Goal: Check status: Check status

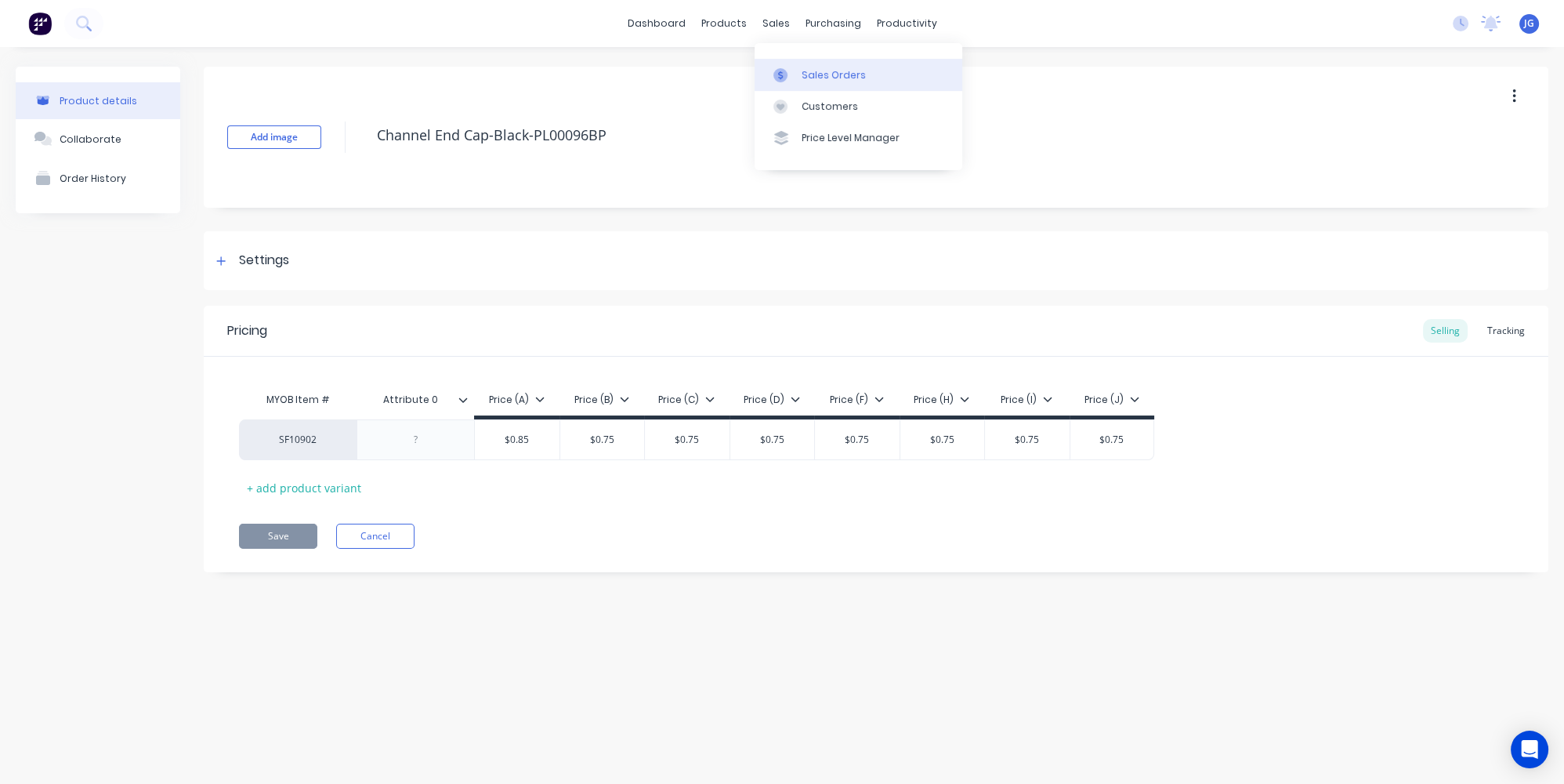
click at [765, 90] on link "Sales Orders" at bounding box center [859, 75] width 207 height 32
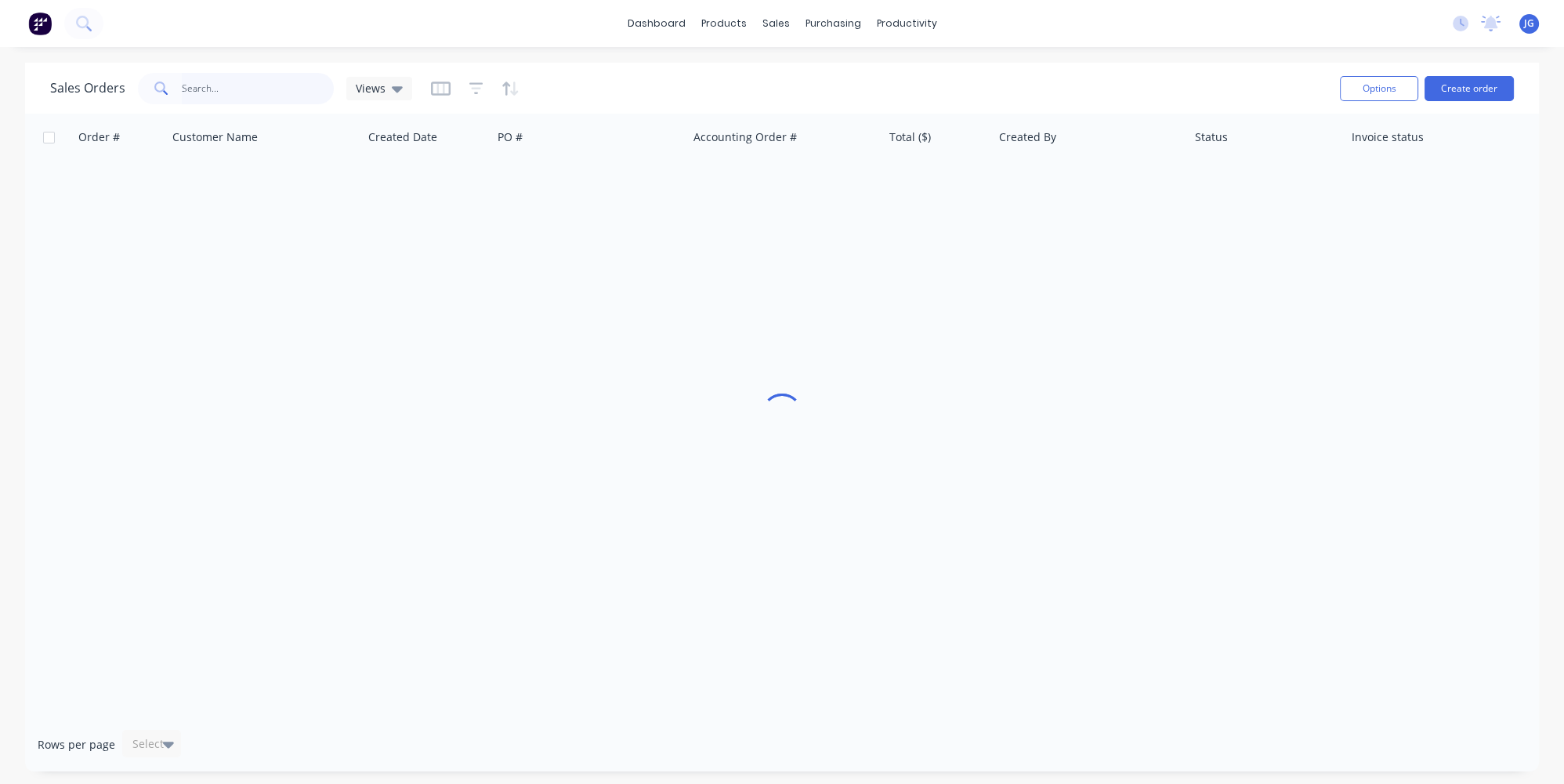
click at [242, 84] on input "text" at bounding box center [258, 89] width 153 height 32
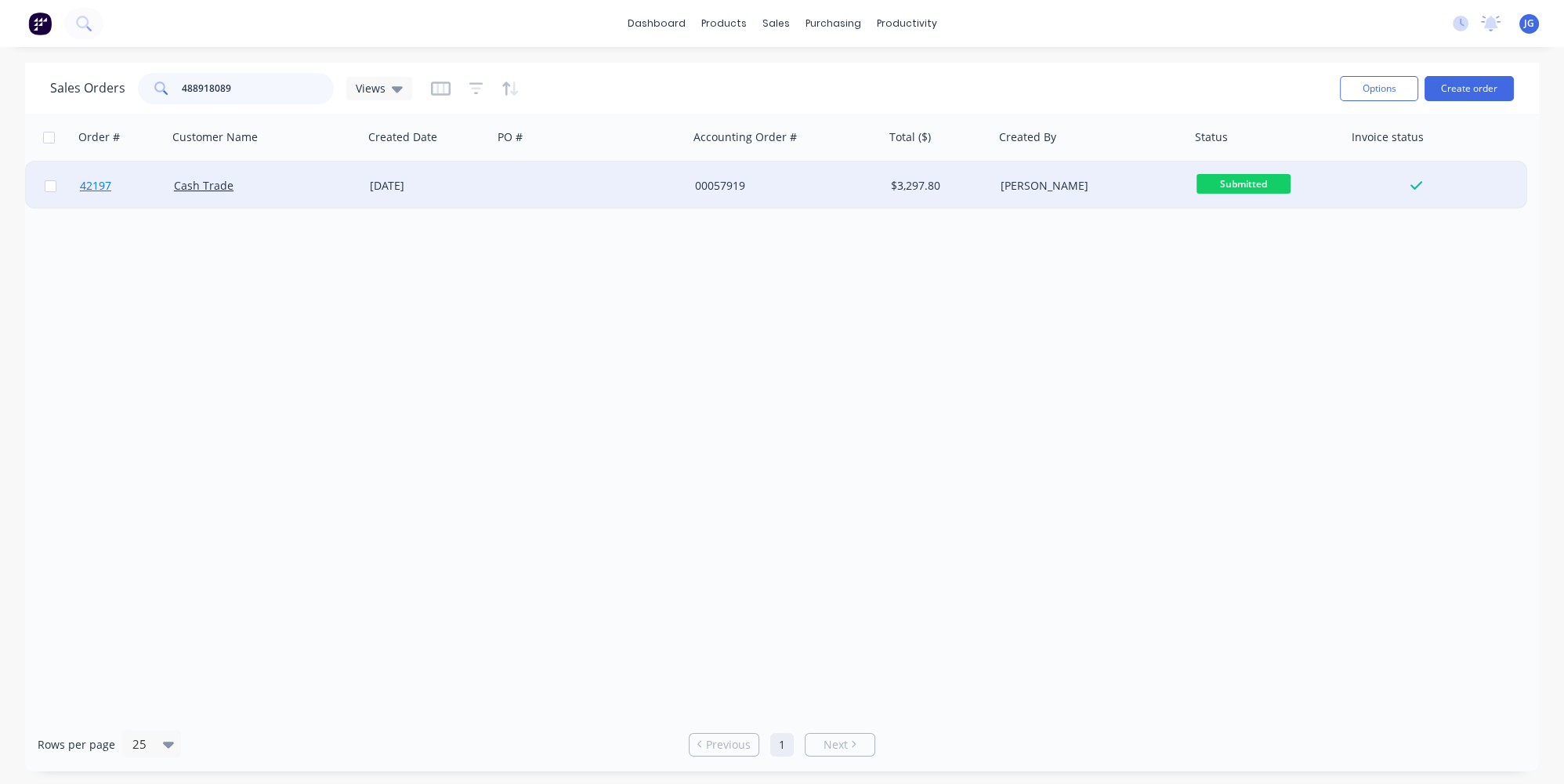
type input "488918089"
click at [139, 187] on link "42197" at bounding box center [127, 185] width 94 height 47
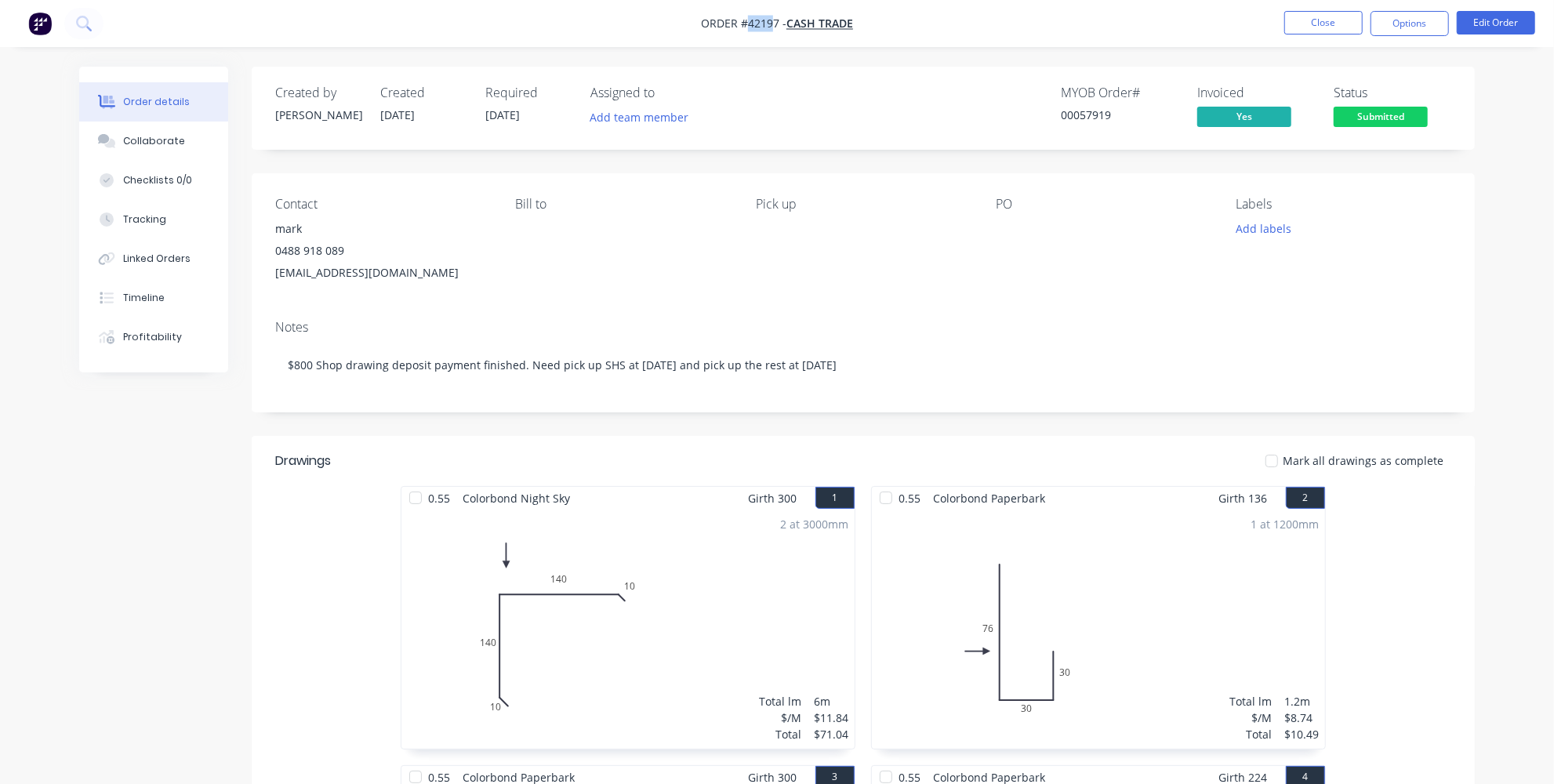
drag, startPoint x: 748, startPoint y: 23, endPoint x: 769, endPoint y: 25, distance: 21.1
click at [769, 25] on span "Order #42197 -" at bounding box center [743, 24] width 85 height 15
drag, startPoint x: 387, startPoint y: 283, endPoint x: 259, endPoint y: 278, distance: 128.1
click at [259, 278] on div "Contact mark 0488 918 089 tmblacky497@gmail.com Bill to Pick up PO Labels Add l…" at bounding box center [863, 240] width 1223 height 134
copy div "tmblacky497@gmail.com"
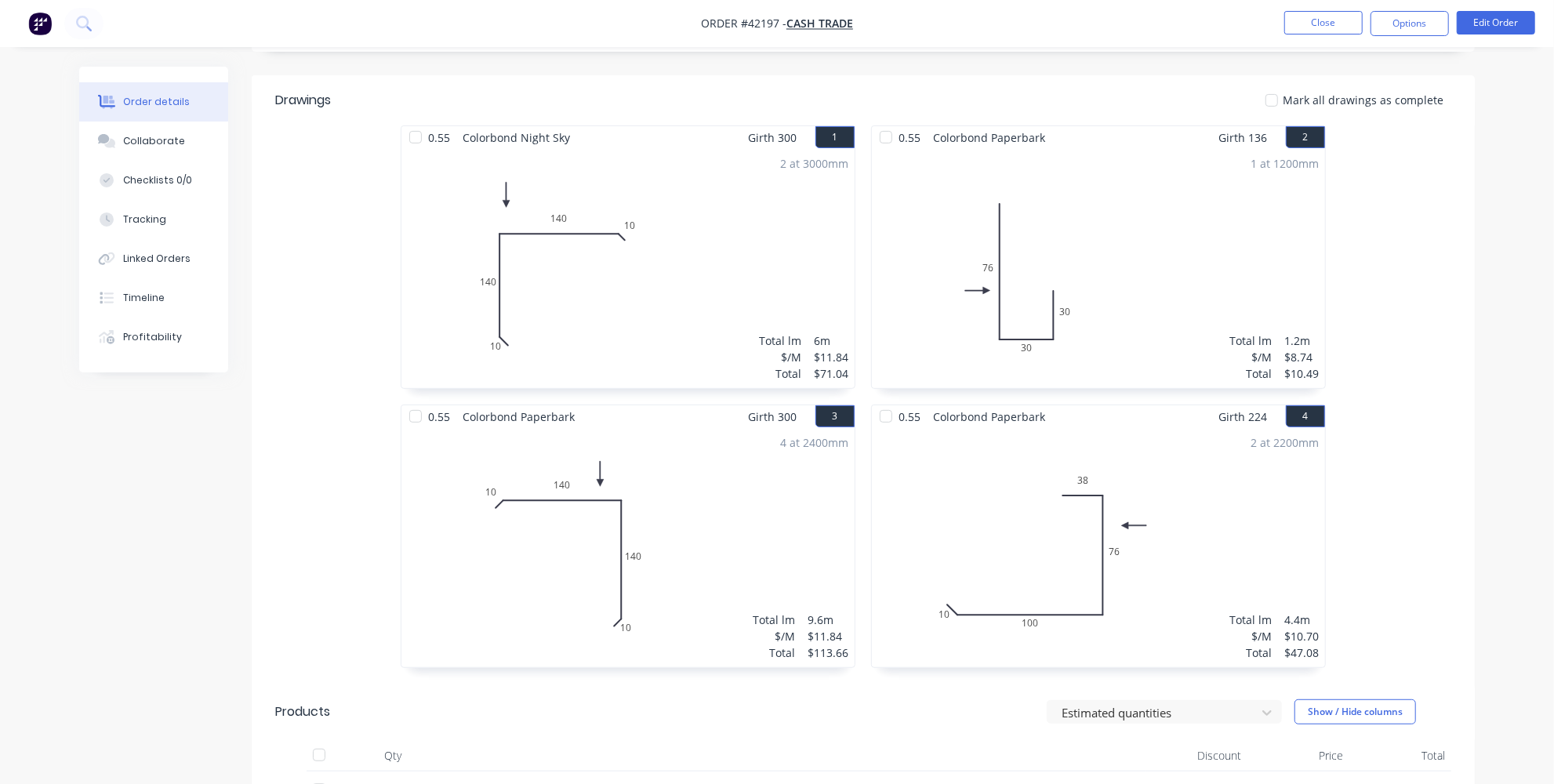
scroll to position [717, 0]
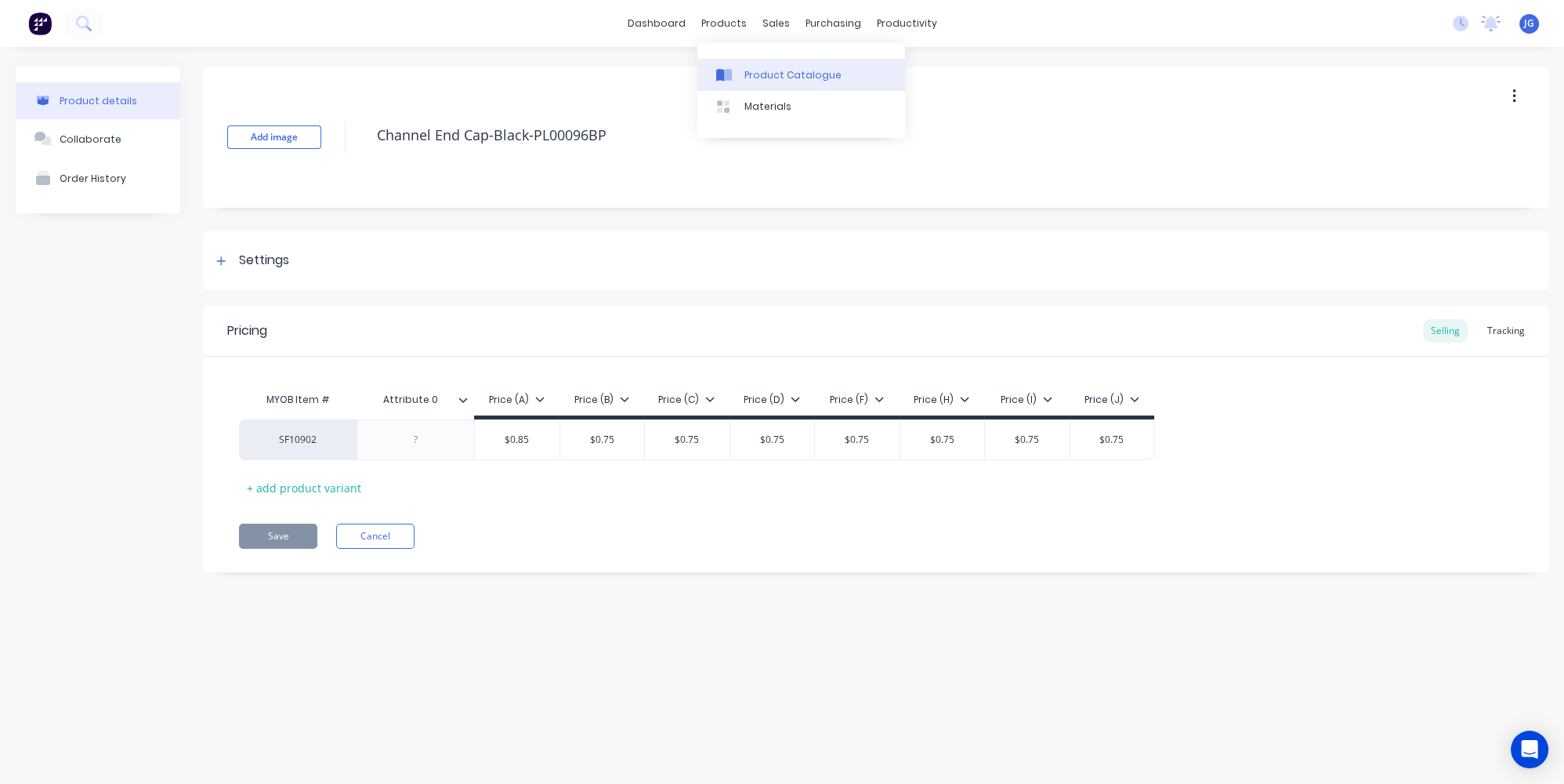
click at [756, 62] on link "Product Catalogue" at bounding box center [801, 75] width 207 height 32
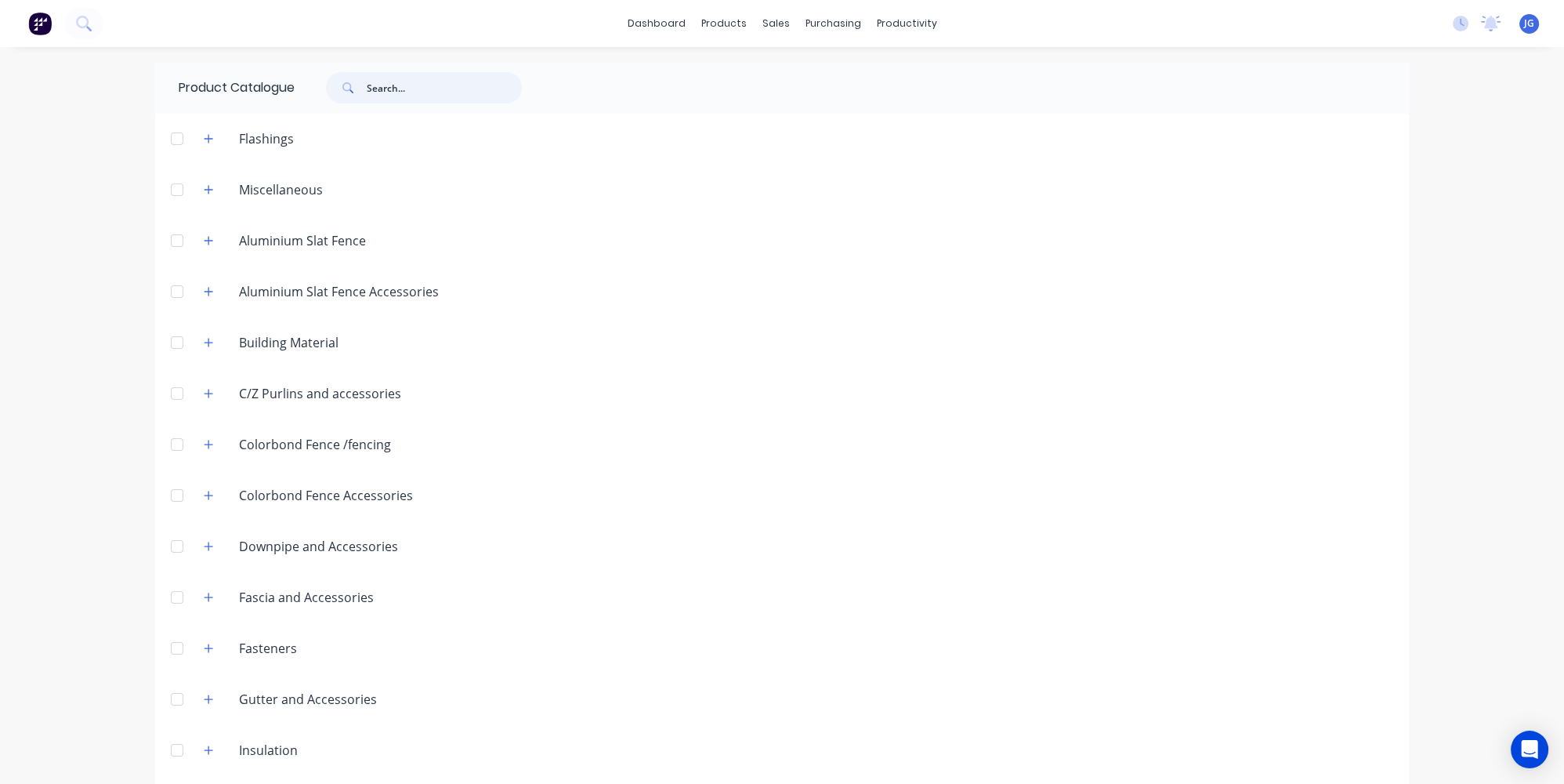
click at [368, 79] on input "text" at bounding box center [444, 88] width 156 height 32
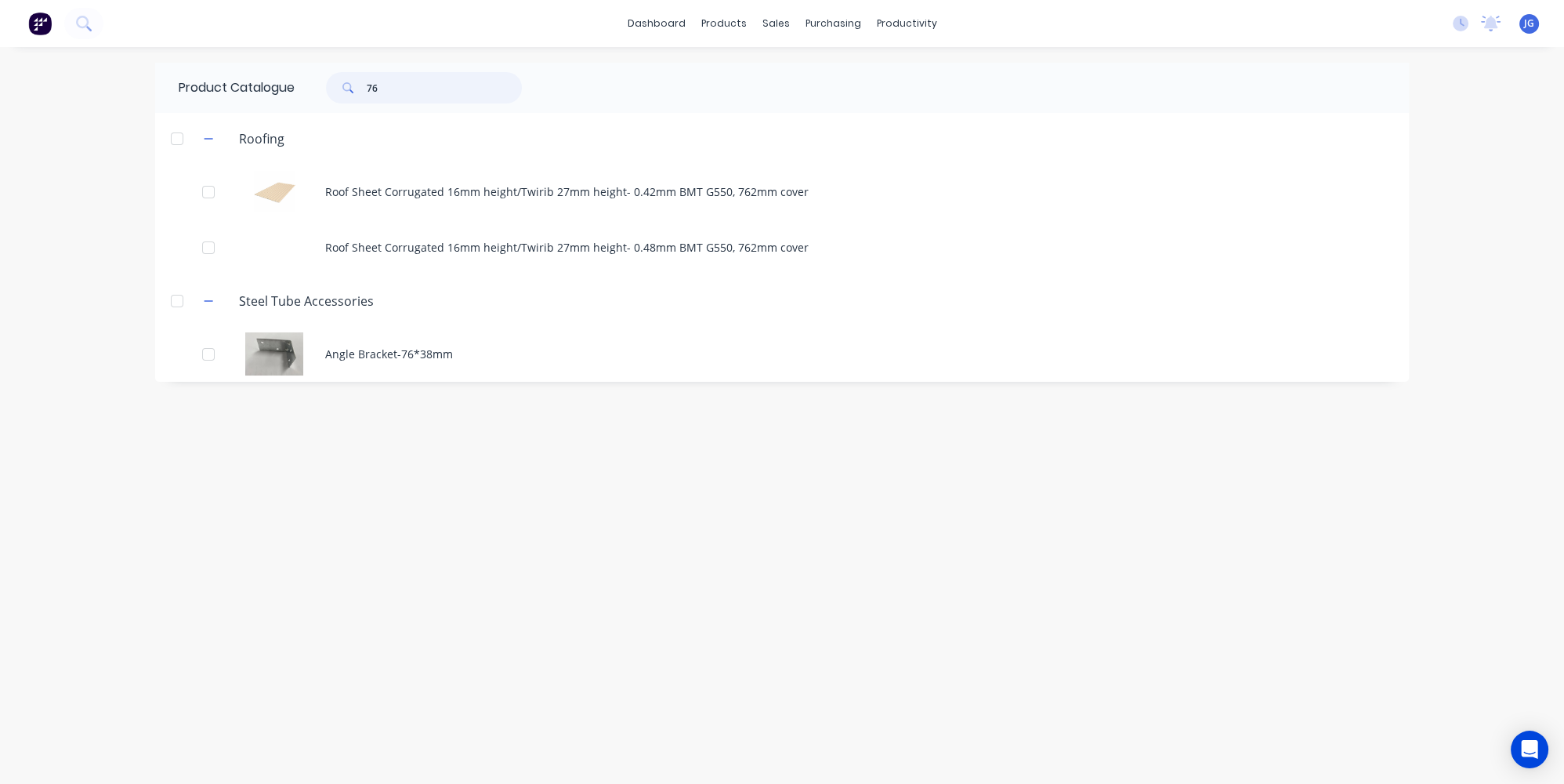
type input "7"
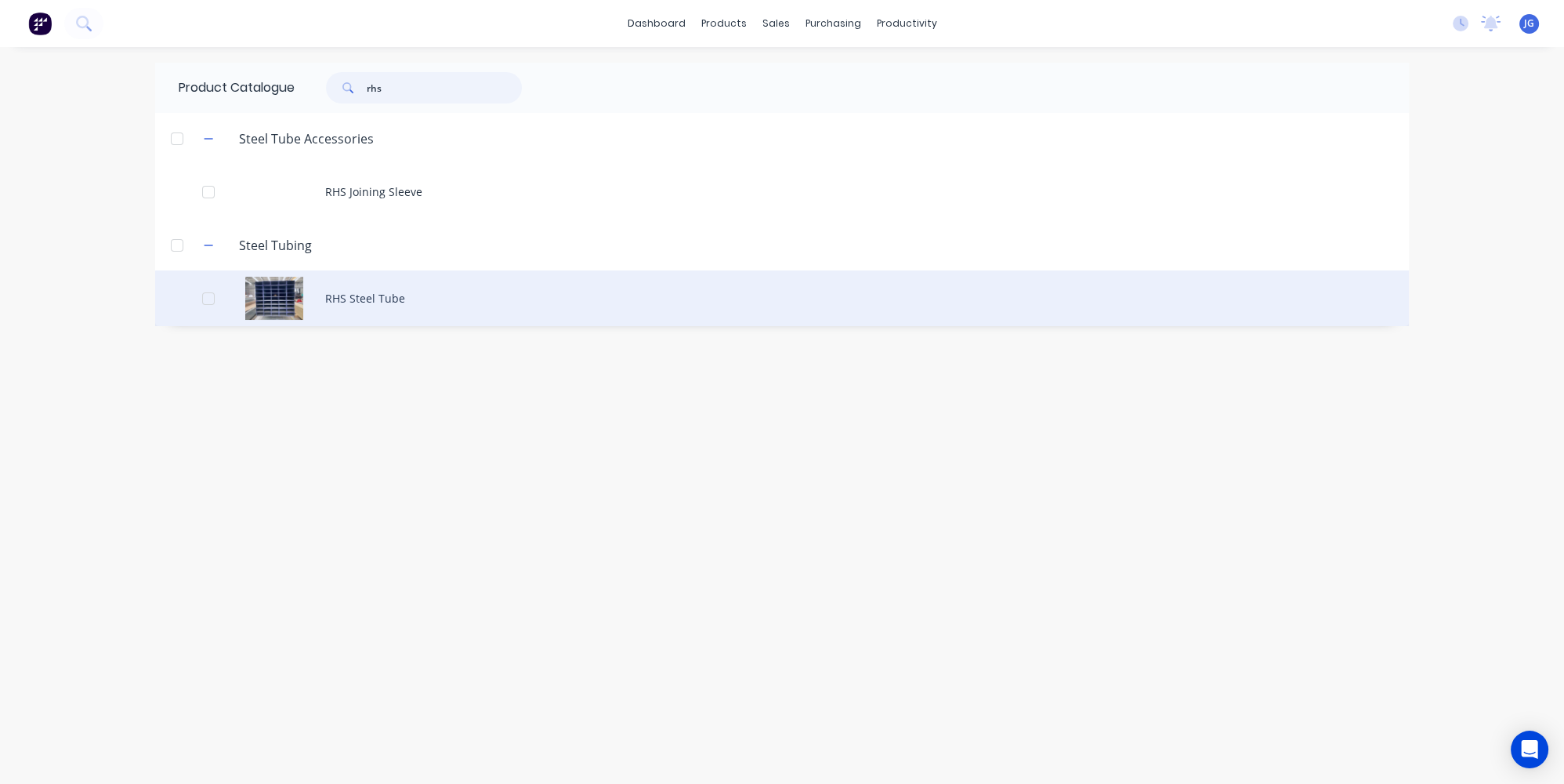
type input "rhs"
click at [326, 307] on div "RHS Steel Tube" at bounding box center [782, 298] width 1254 height 55
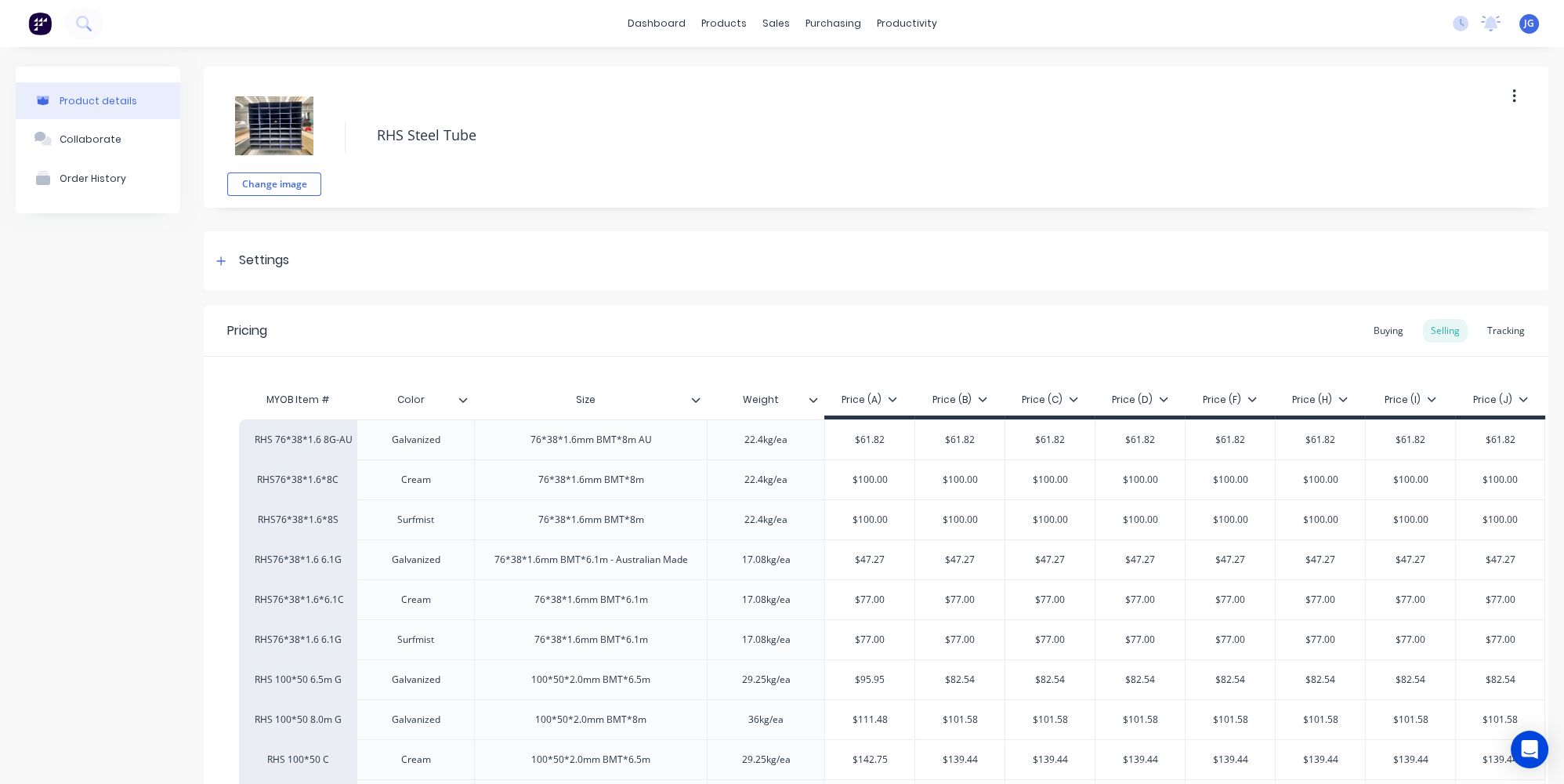
type textarea "x"
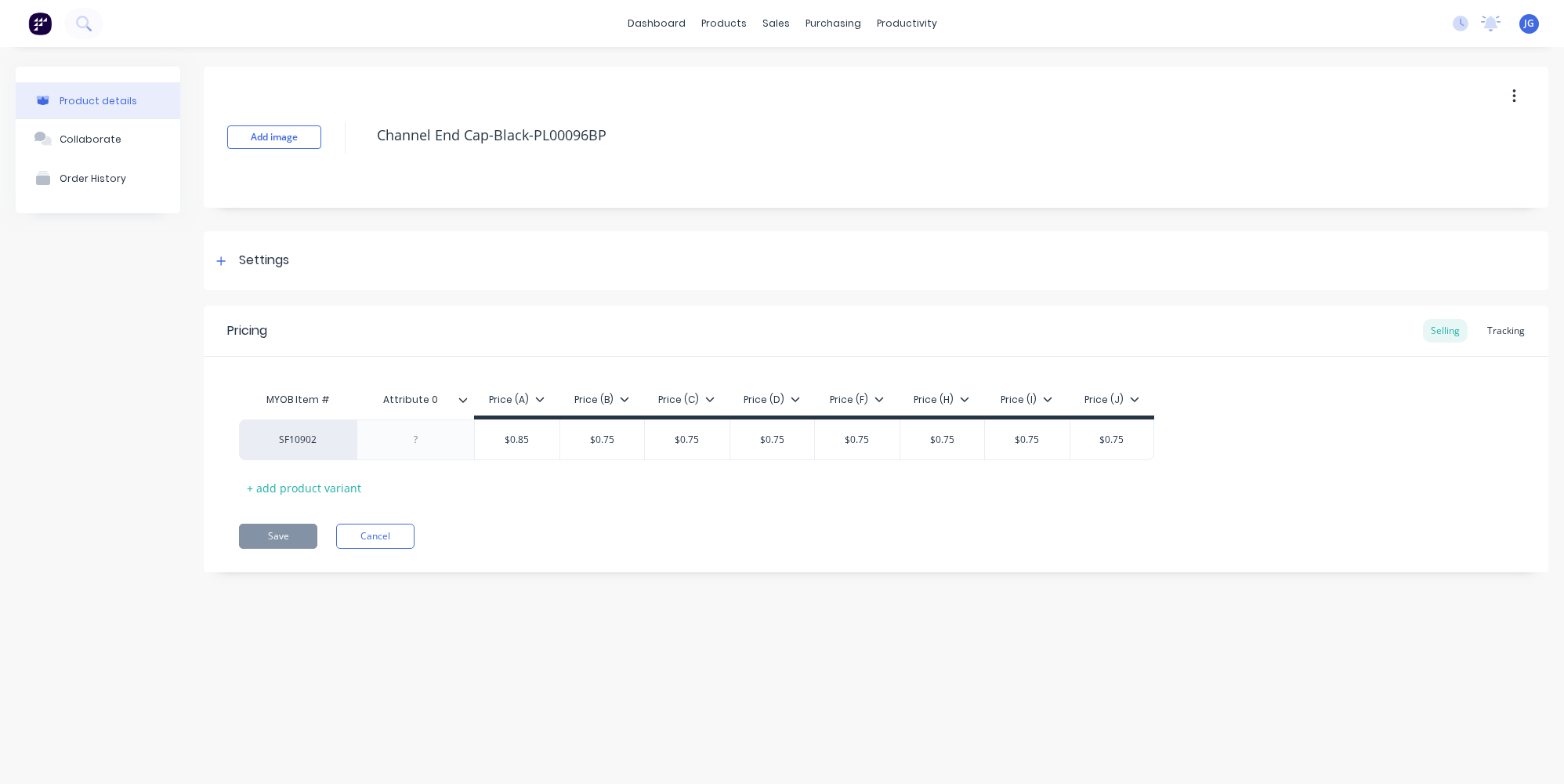
type textarea "x"
click at [789, 83] on link "Sales Orders" at bounding box center [859, 75] width 207 height 32
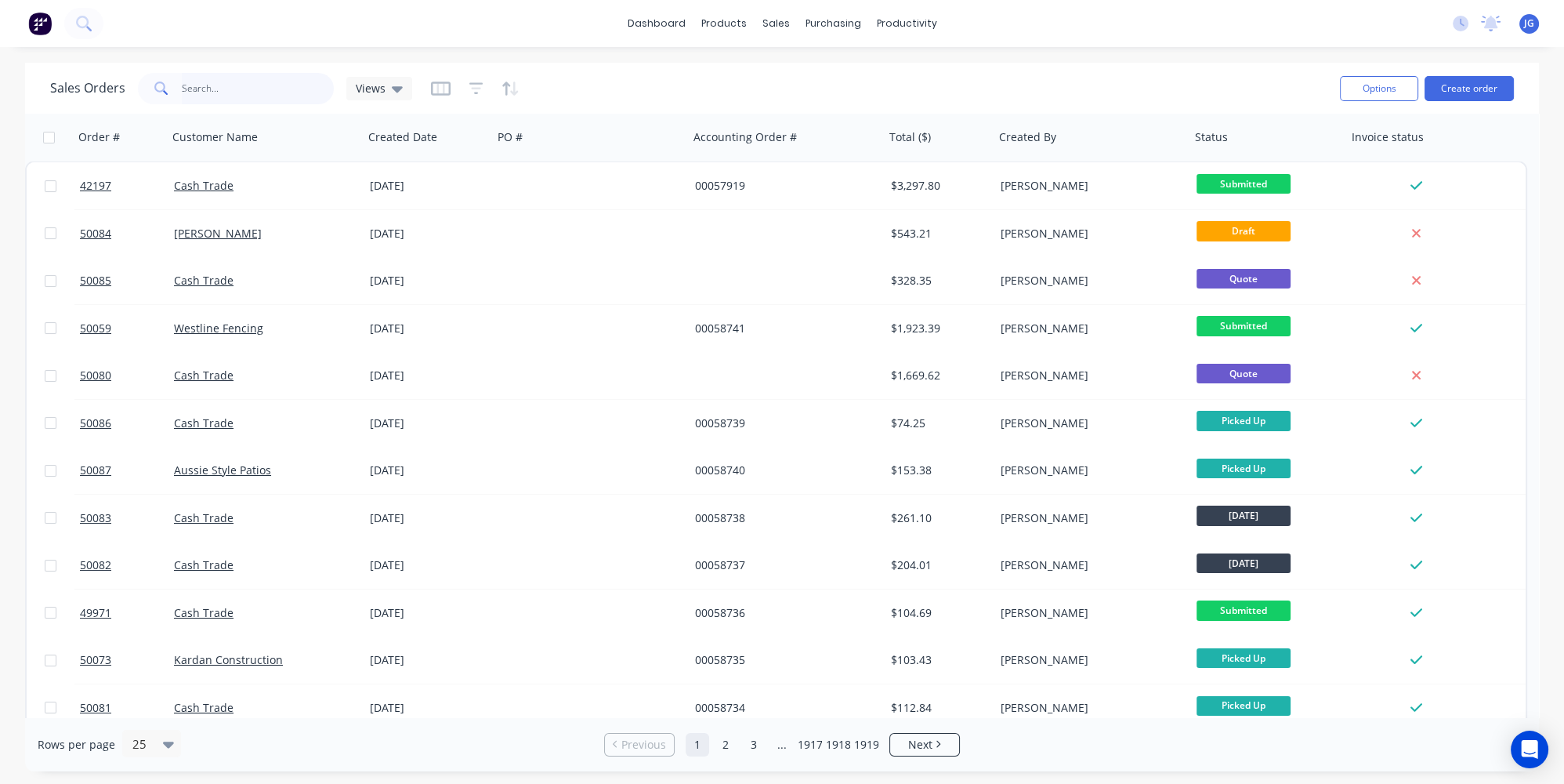
click at [223, 80] on input "text" at bounding box center [258, 89] width 153 height 32
paste input "42197"
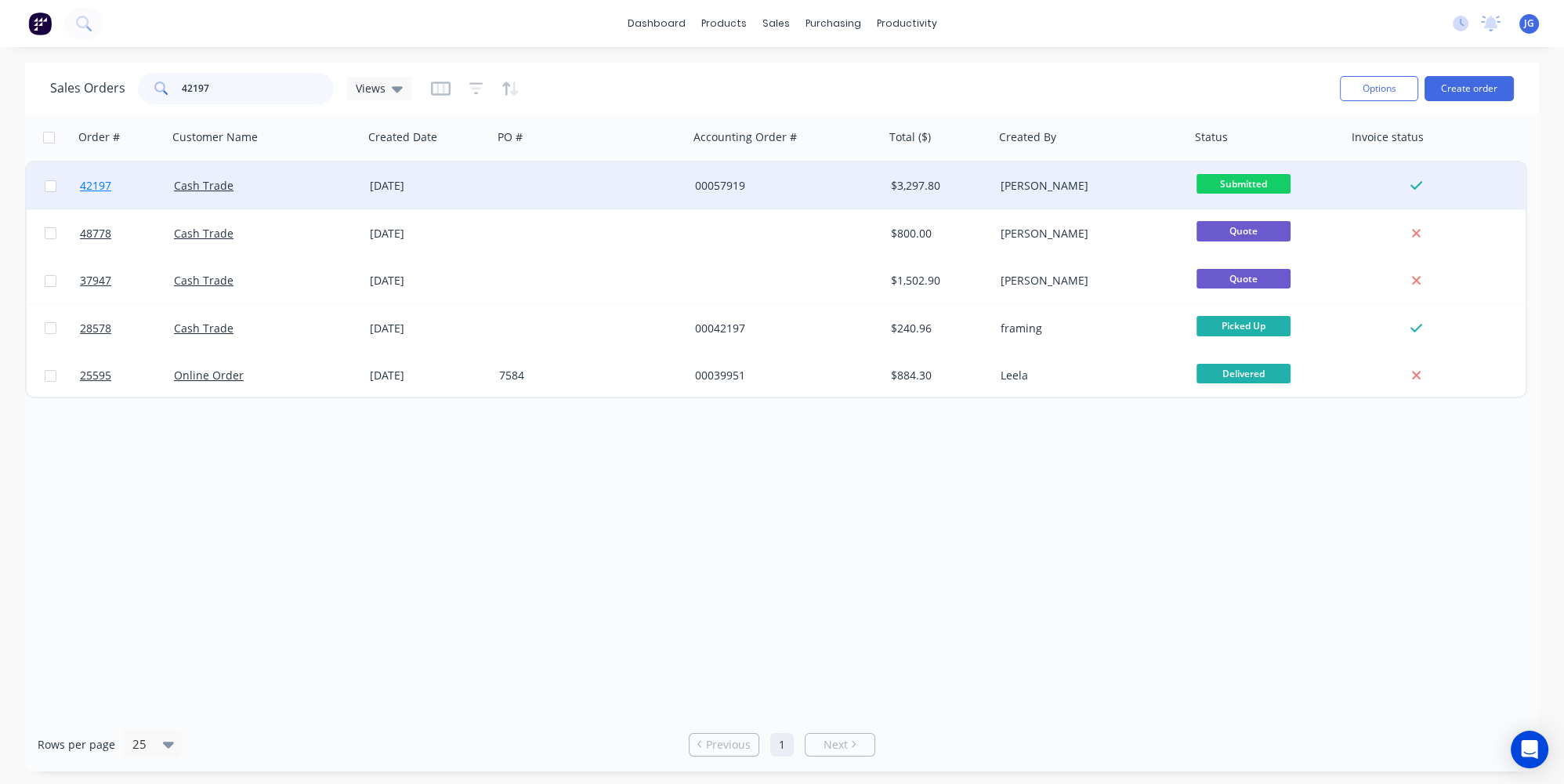
type input "42197"
click at [143, 178] on link "42197" at bounding box center [127, 185] width 94 height 47
